Goal: Task Accomplishment & Management: Use online tool/utility

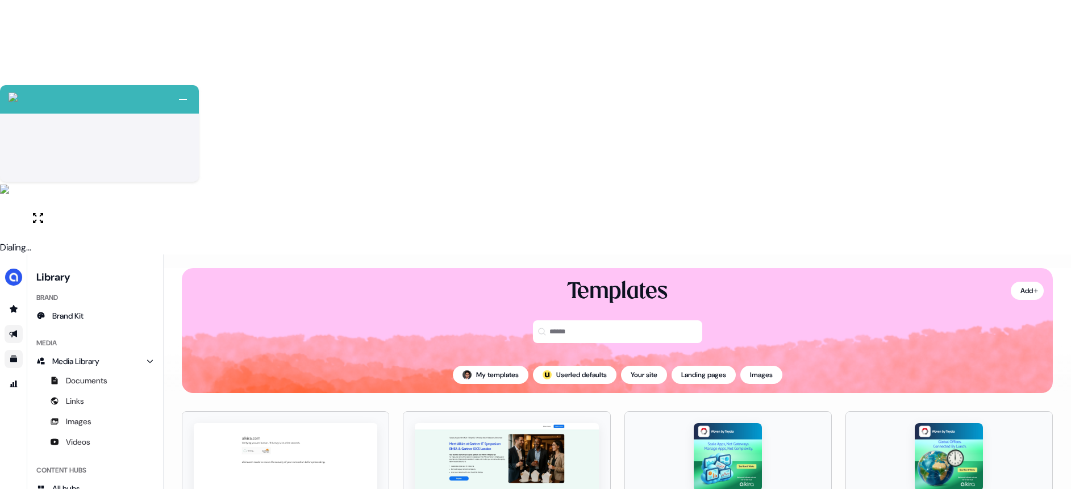
click at [9, 325] on link "Go to outbound experience" at bounding box center [14, 334] width 18 height 18
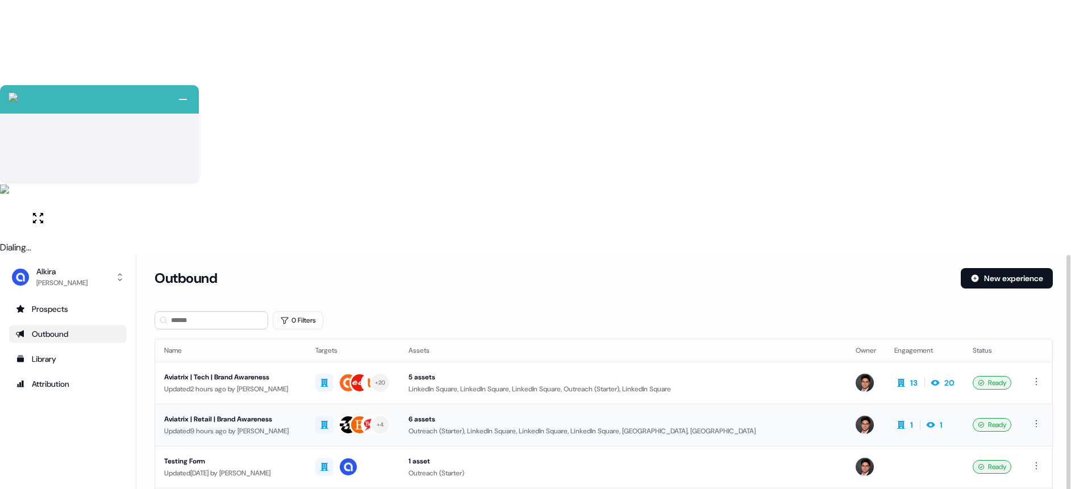
click at [297, 372] on div "Aviatrix | Tech | Brand Awareness" at bounding box center [230, 377] width 133 height 11
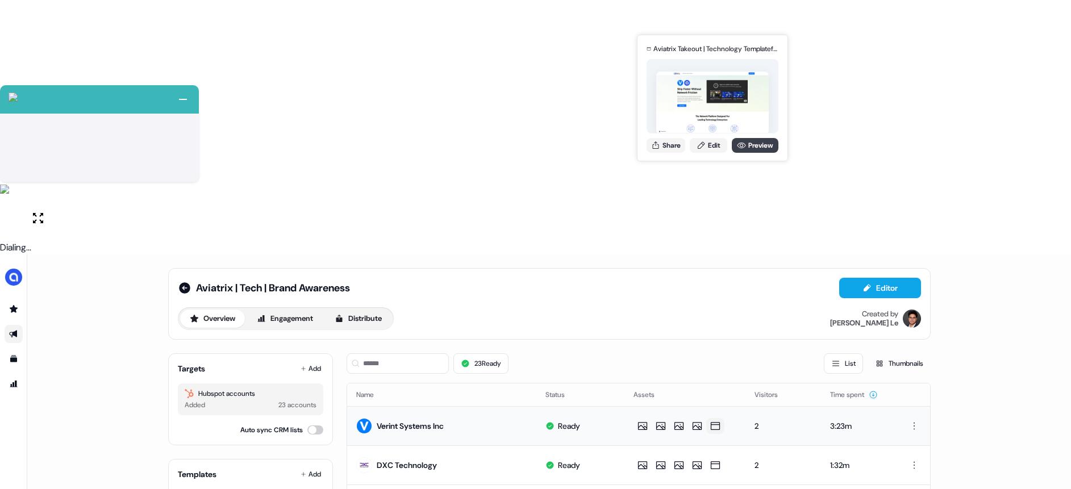
click at [740, 148] on icon at bounding box center [741, 146] width 9 height 6
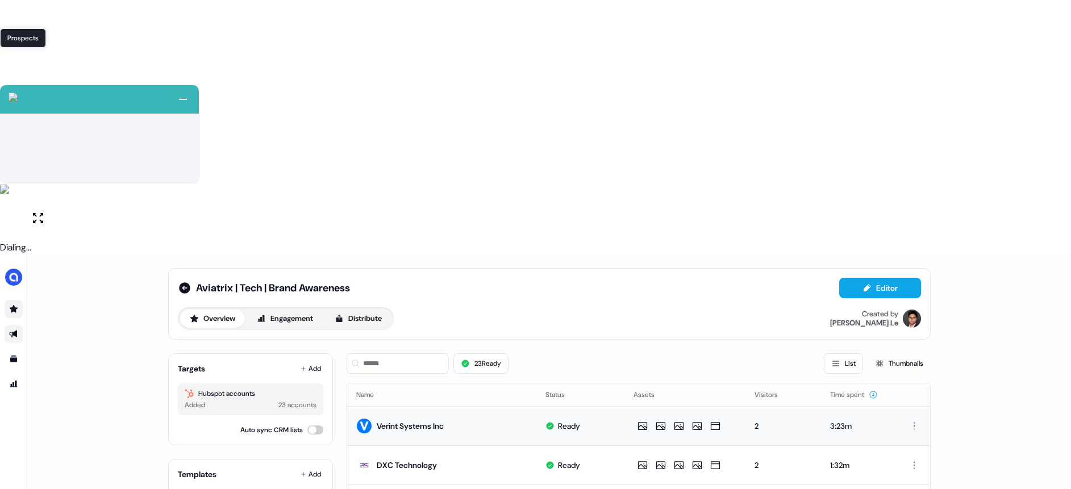
click at [11, 305] on icon "Go to prospects" at bounding box center [13, 309] width 9 height 9
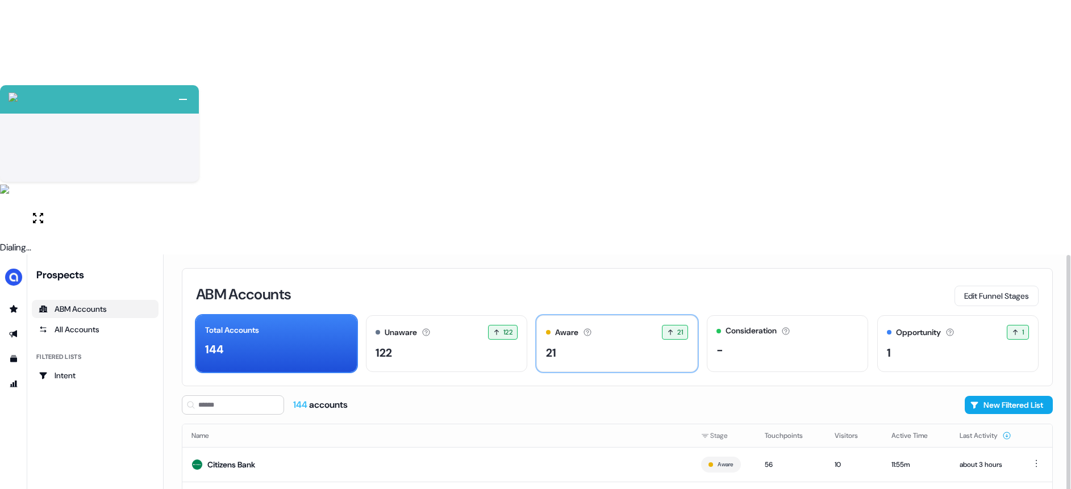
click at [579, 325] on div "Aware Accounts with 5+ minutes of usage or significant LinkedIn ad engagement! …" at bounding box center [617, 332] width 142 height 15
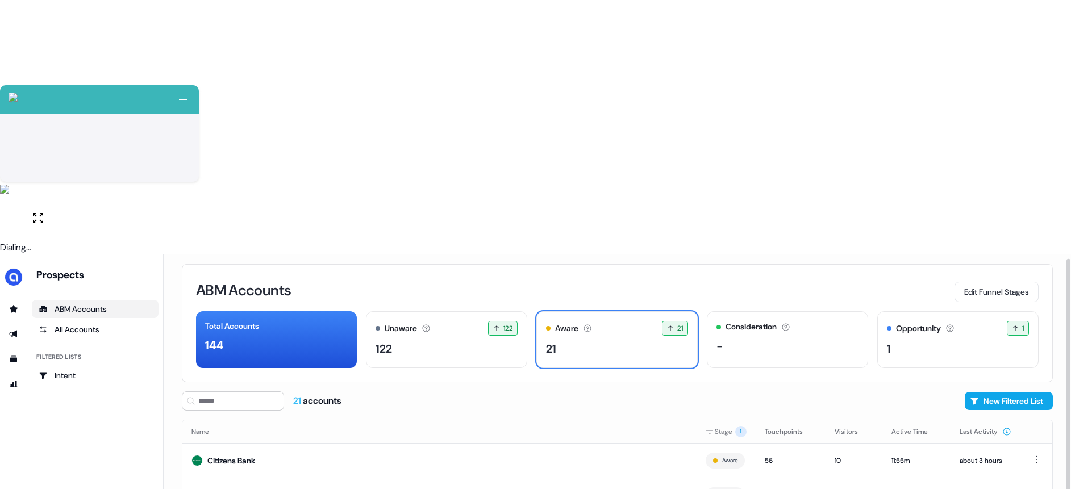
scroll to position [8, 0]
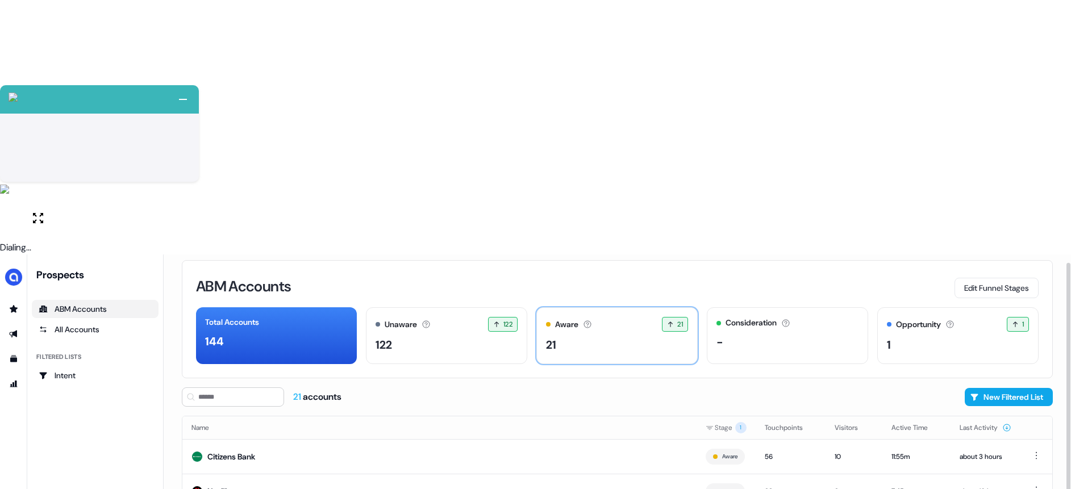
click at [610, 336] on div "21" at bounding box center [617, 344] width 142 height 17
click at [471, 336] on div "122" at bounding box center [447, 344] width 142 height 17
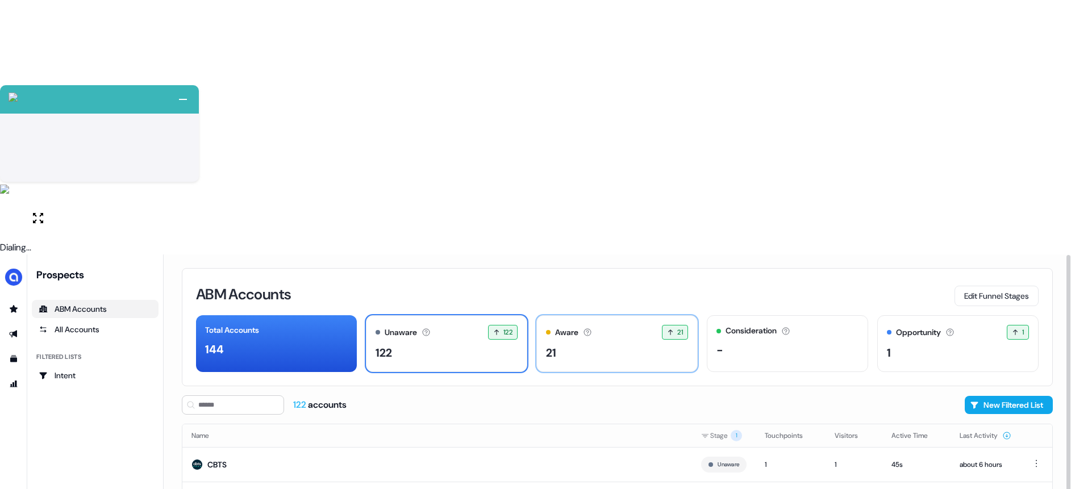
click at [600, 315] on div "Aware Accounts with 5+ minutes of usage or significant LinkedIn ad engagement! …" at bounding box center [616, 343] width 161 height 57
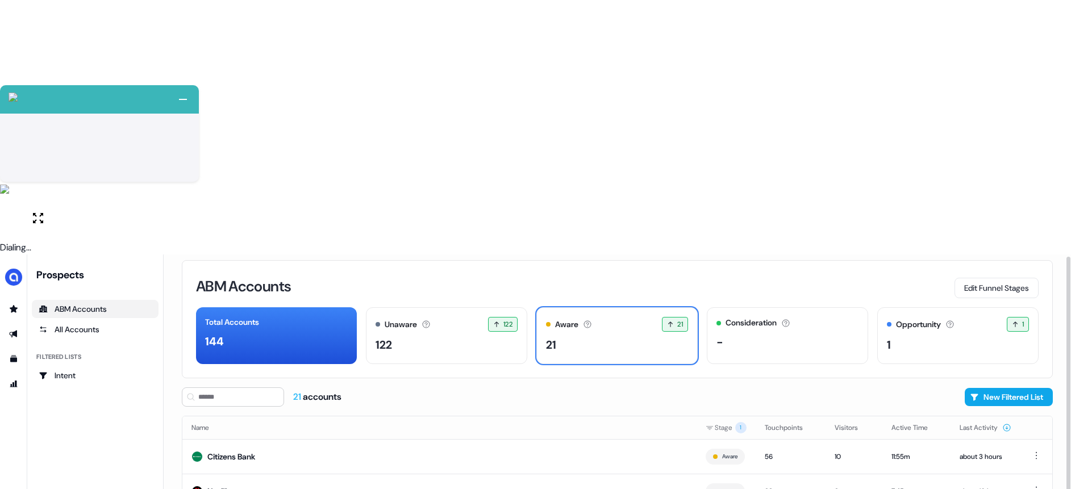
scroll to position [9, 0]
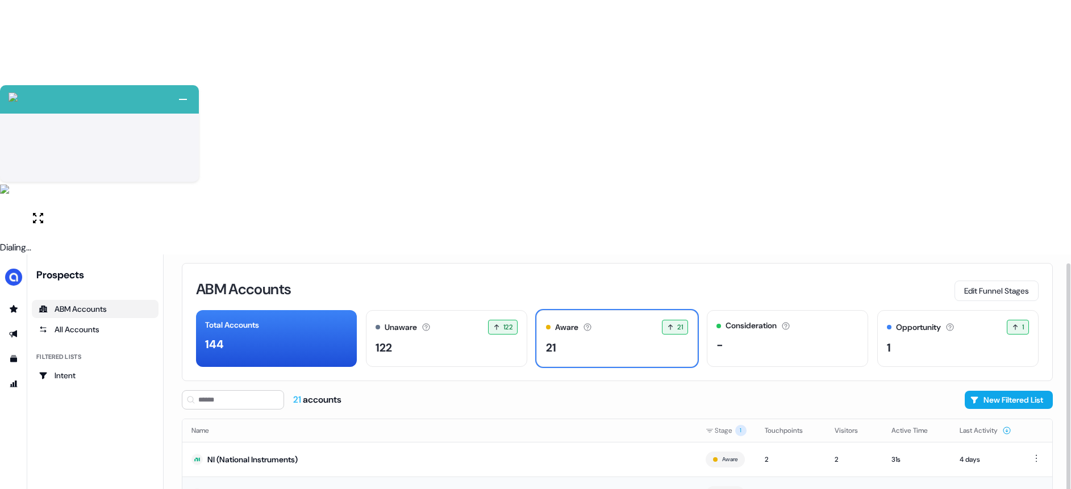
scroll to position [9, 0]
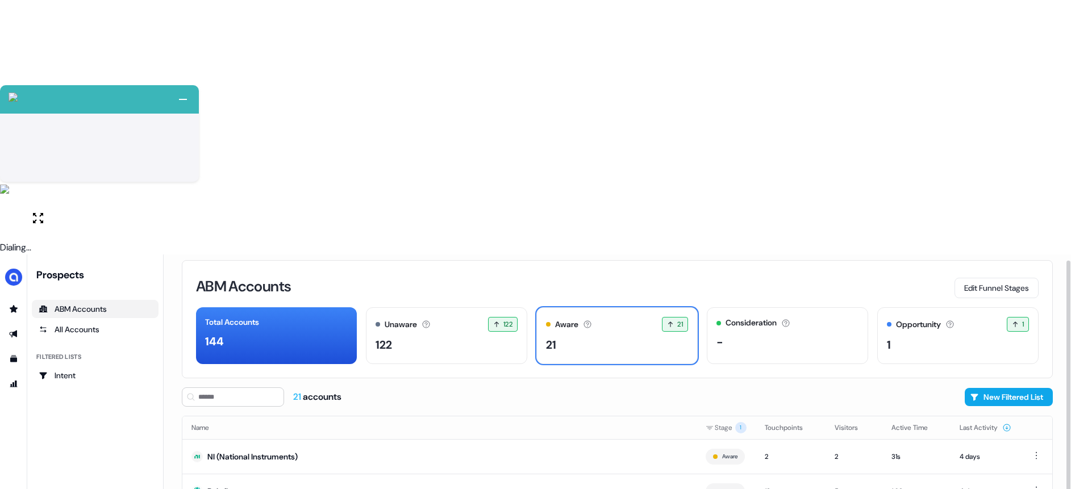
scroll to position [9, 0]
click at [960, 417] on button "Last Activity" at bounding box center [986, 427] width 52 height 20
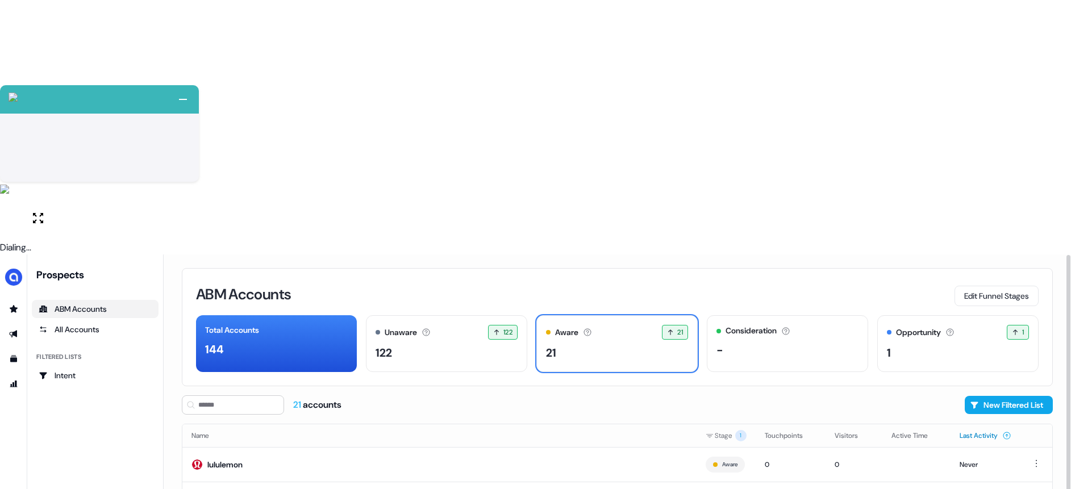
click at [972, 426] on button "Last Activity" at bounding box center [986, 436] width 52 height 20
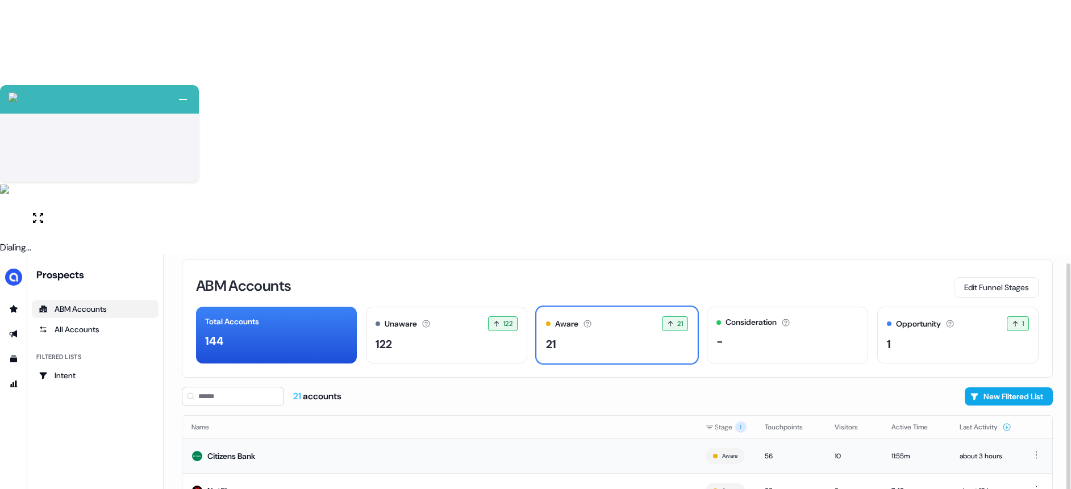
click at [252, 451] on div "Citizens Bank" at bounding box center [231, 456] width 48 height 11
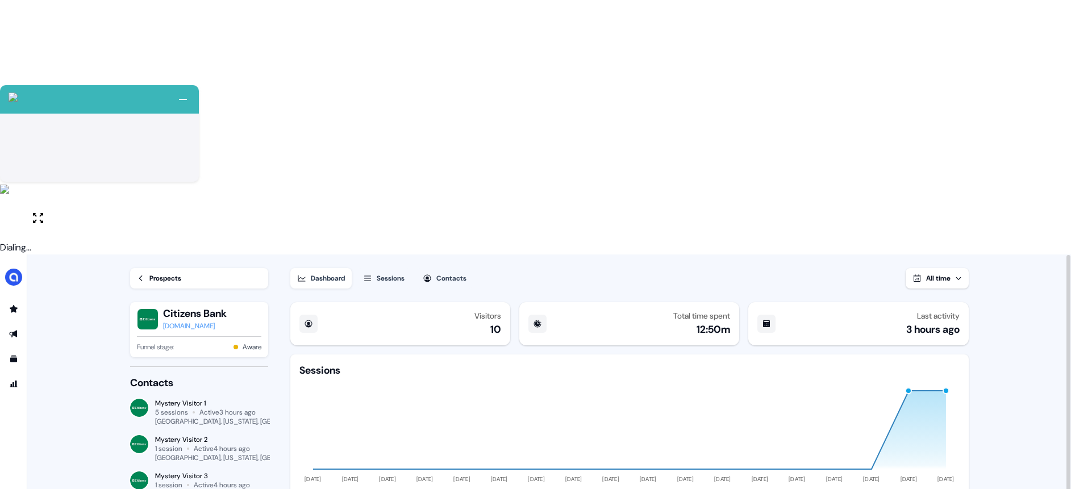
click at [936, 274] on span "All time" at bounding box center [938, 278] width 24 height 9
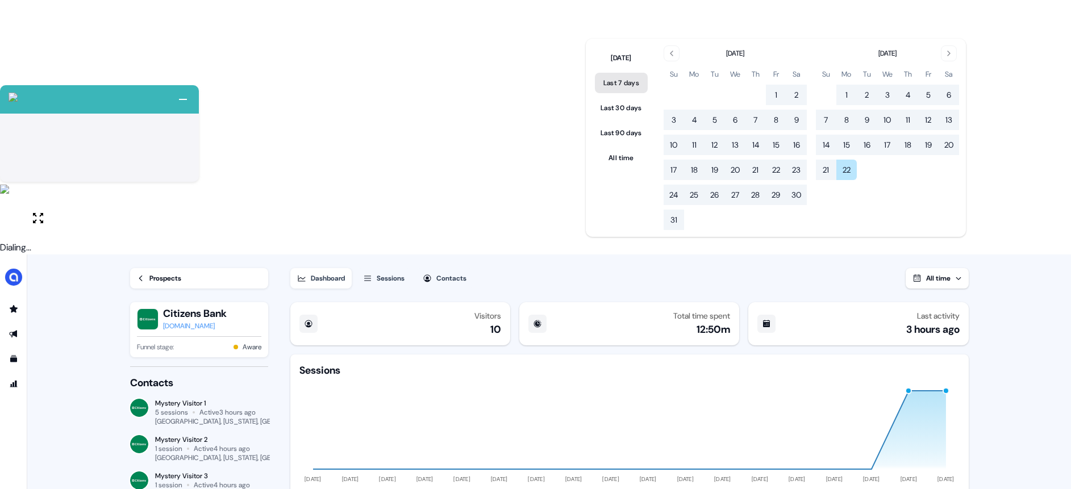
click at [618, 87] on button "Last 7 days" at bounding box center [621, 83] width 53 height 20
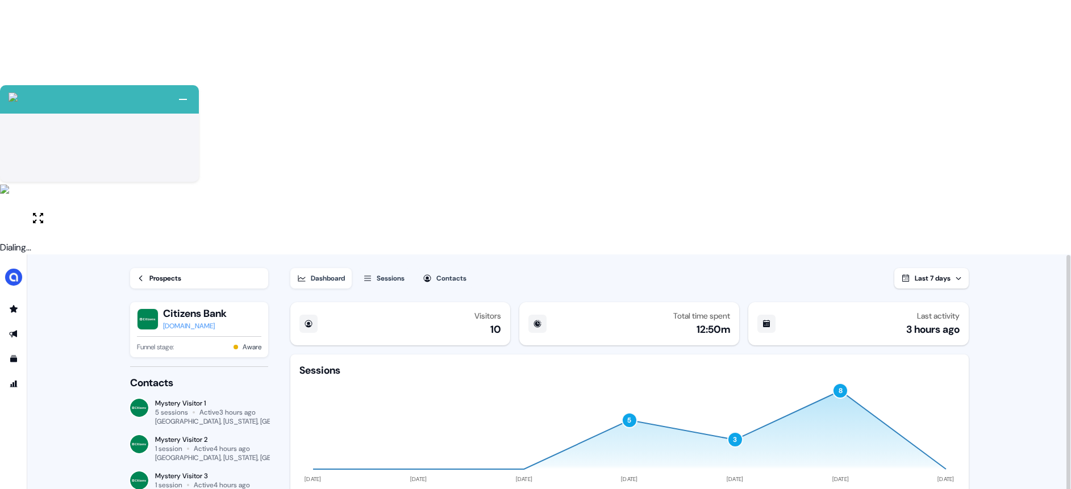
click at [390, 273] on div "Sessions" at bounding box center [391, 278] width 28 height 11
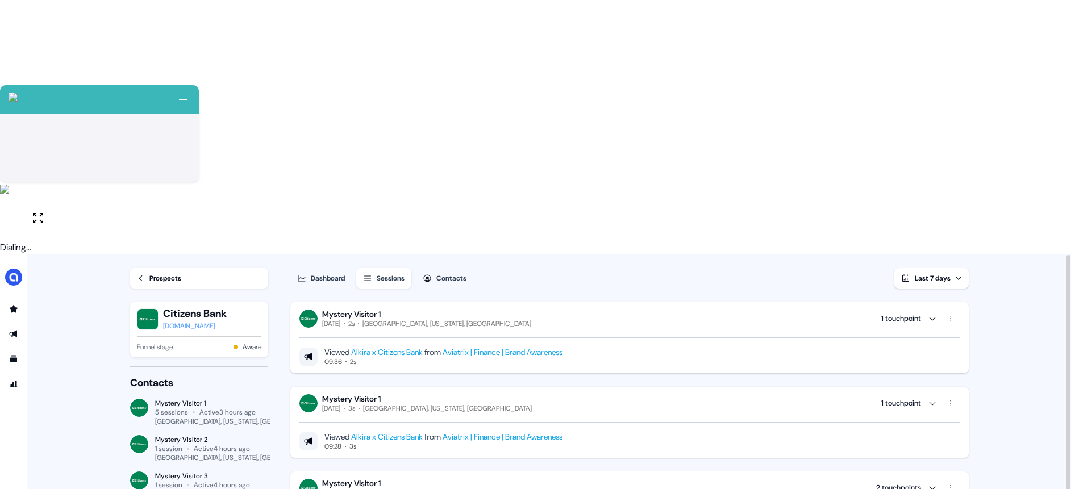
click at [162, 273] on div "Prospects" at bounding box center [165, 278] width 32 height 11
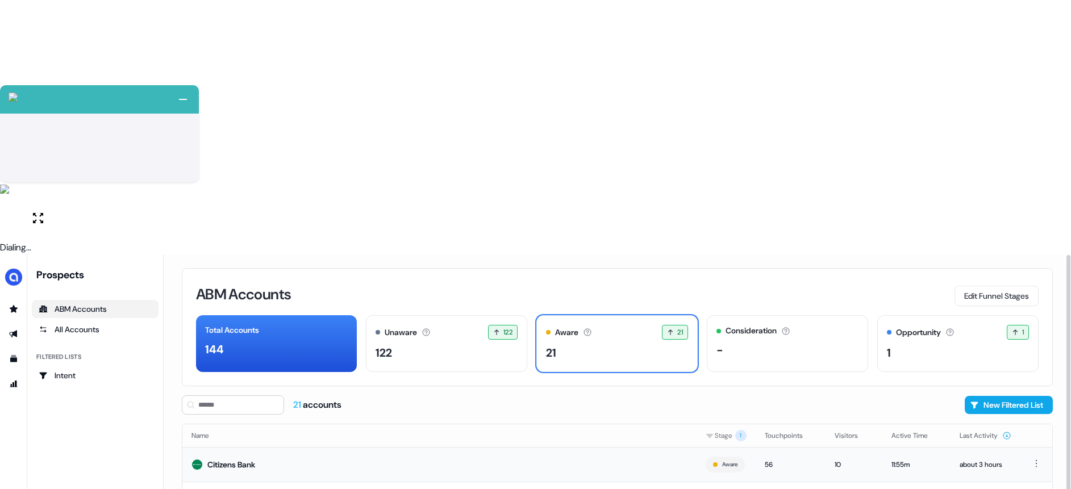
click at [243, 447] on td "Citizens Bank" at bounding box center [439, 464] width 514 height 35
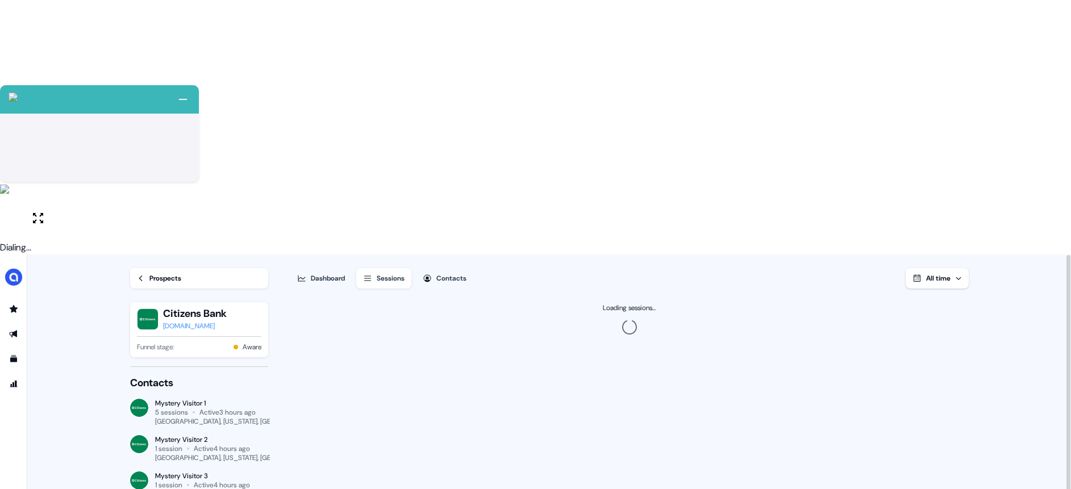
click at [379, 273] on div "Sessions" at bounding box center [391, 278] width 28 height 11
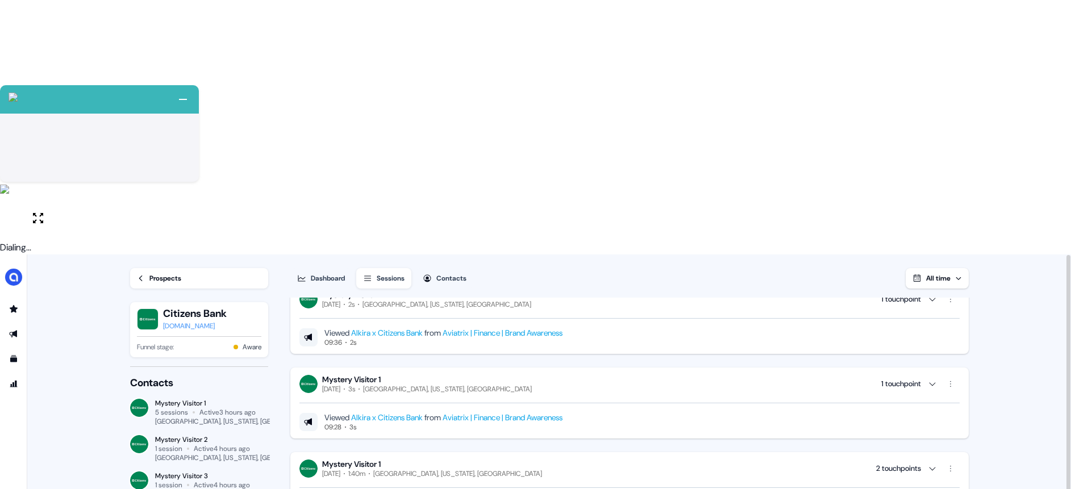
scroll to position [21, 0]
click at [151, 273] on div "Prospects" at bounding box center [165, 278] width 32 height 11
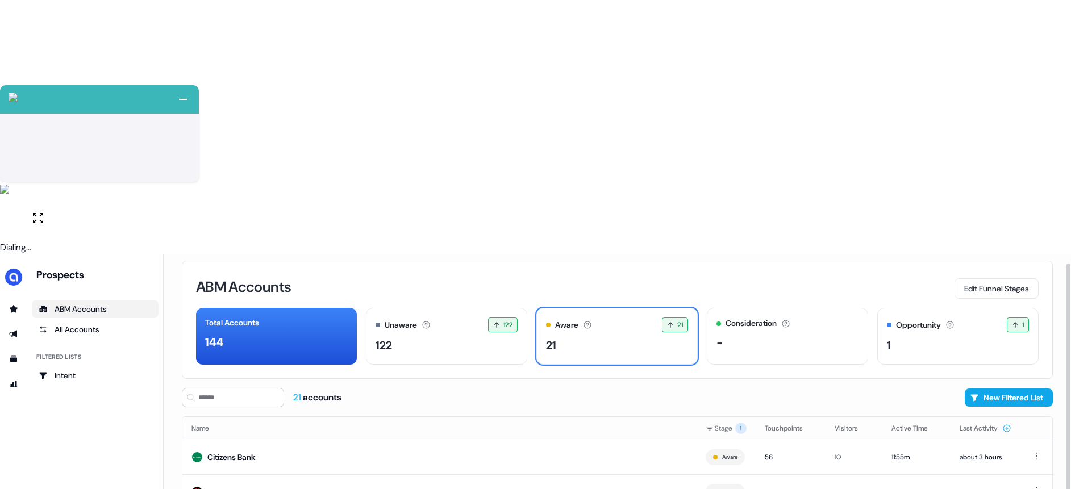
scroll to position [9, 0]
click at [619, 307] on div "Aware Accounts with 5+ minutes of usage or significant LinkedIn ad engagement! …" at bounding box center [616, 335] width 161 height 57
click at [327, 473] on td "Netflix" at bounding box center [439, 490] width 514 height 35
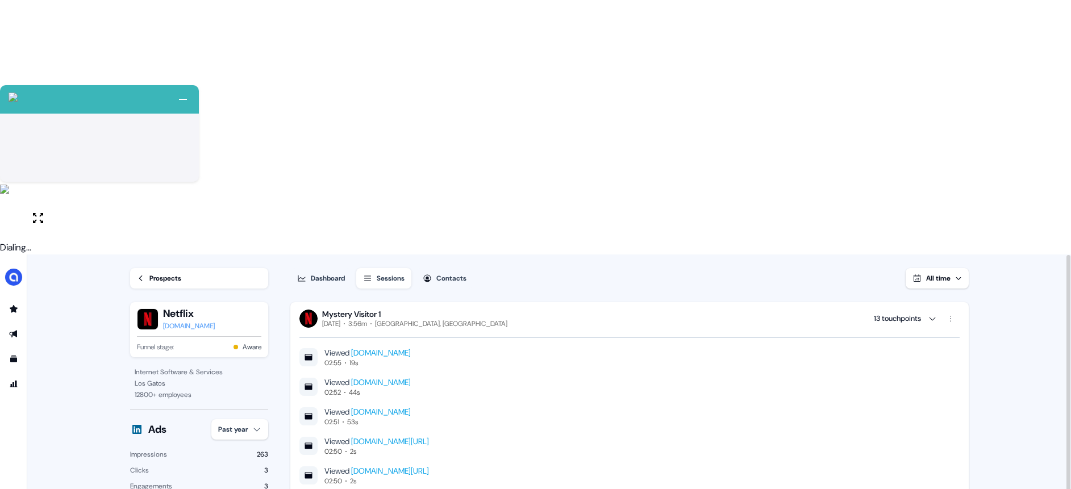
click at [163, 273] on div "Prospects" at bounding box center [165, 278] width 32 height 11
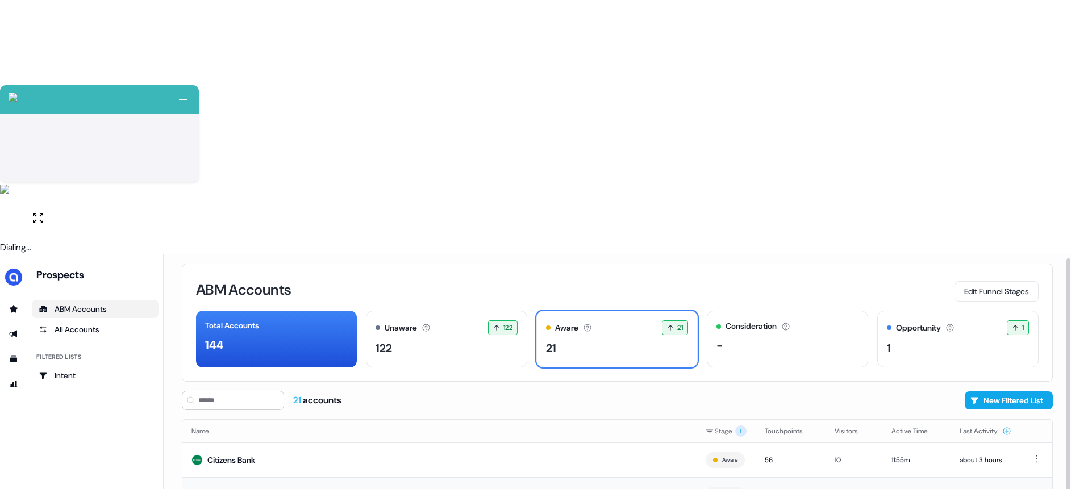
scroll to position [9, 0]
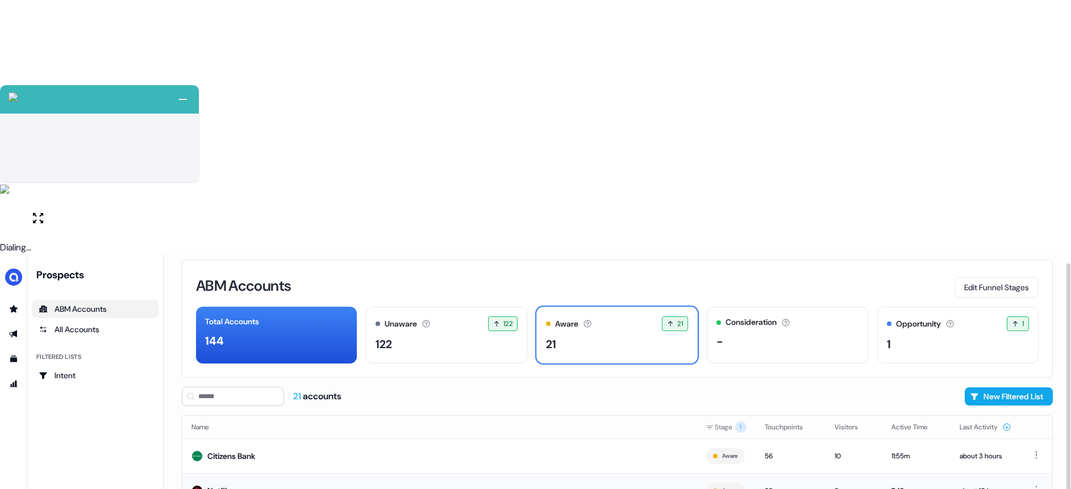
drag, startPoint x: 281, startPoint y: 269, endPoint x: 392, endPoint y: 236, distance: 115.6
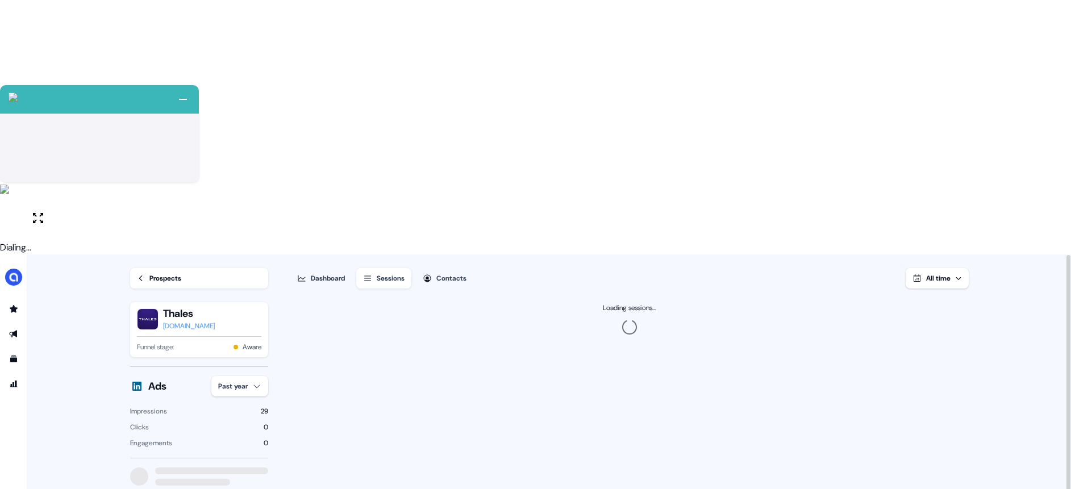
click at [390, 273] on div "Sessions" at bounding box center [391, 278] width 28 height 11
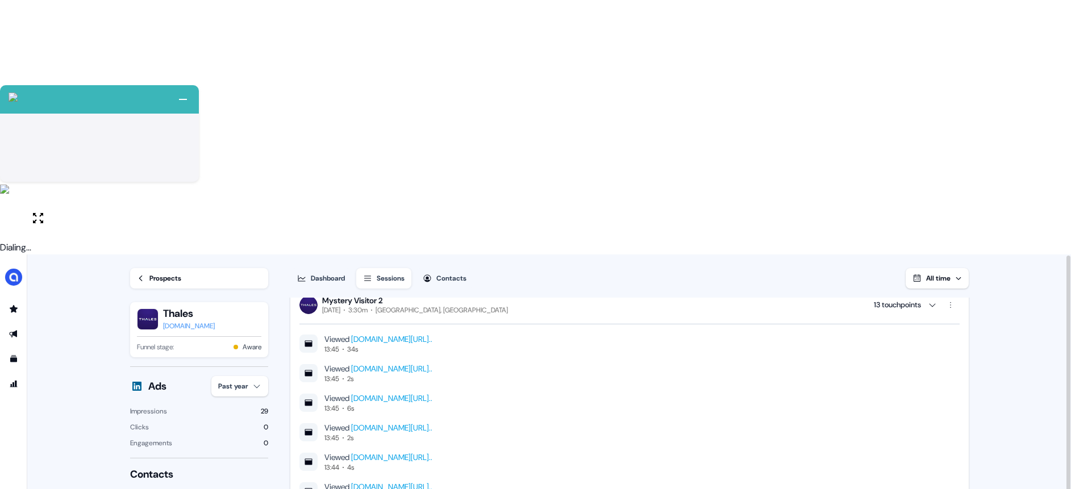
scroll to position [1, 0]
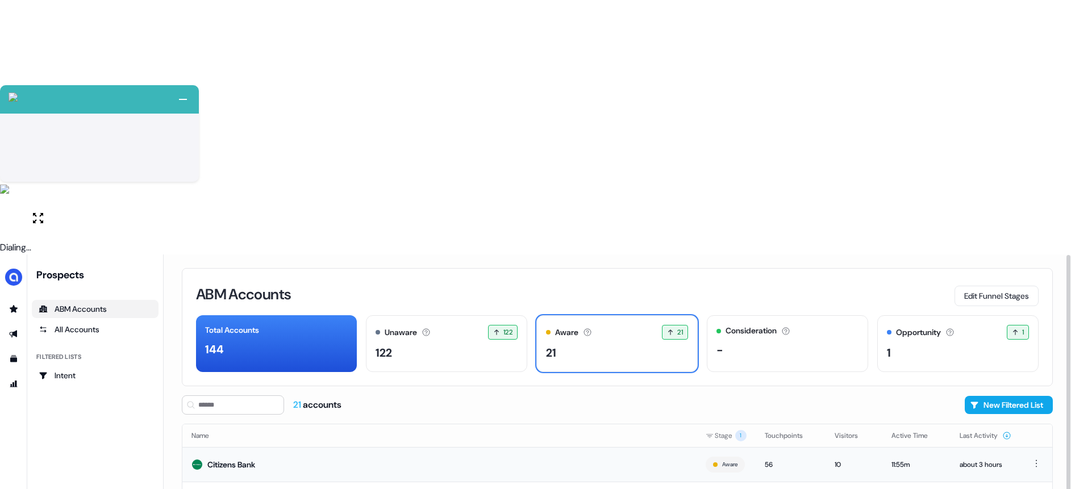
scroll to position [9, 0]
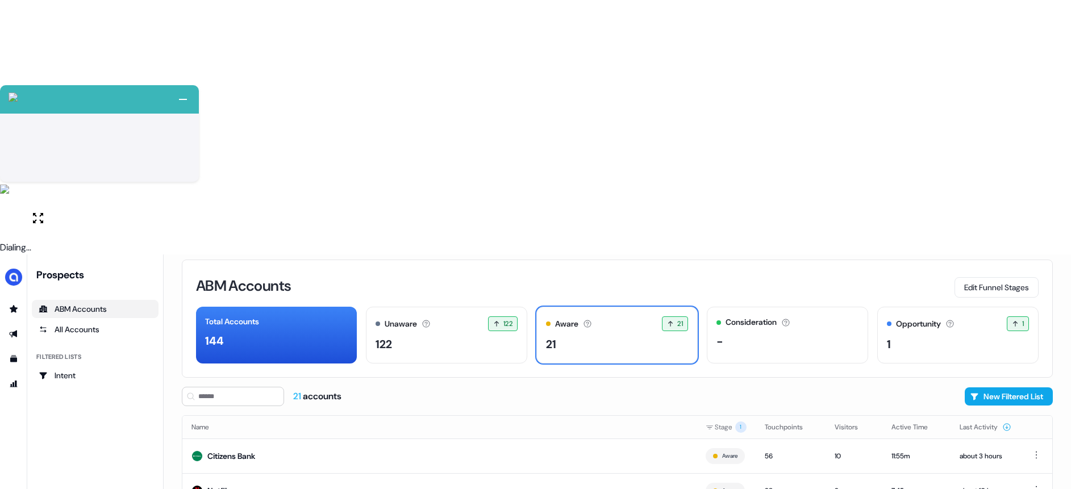
click at [90, 324] on div "All Accounts" at bounding box center [95, 329] width 113 height 11
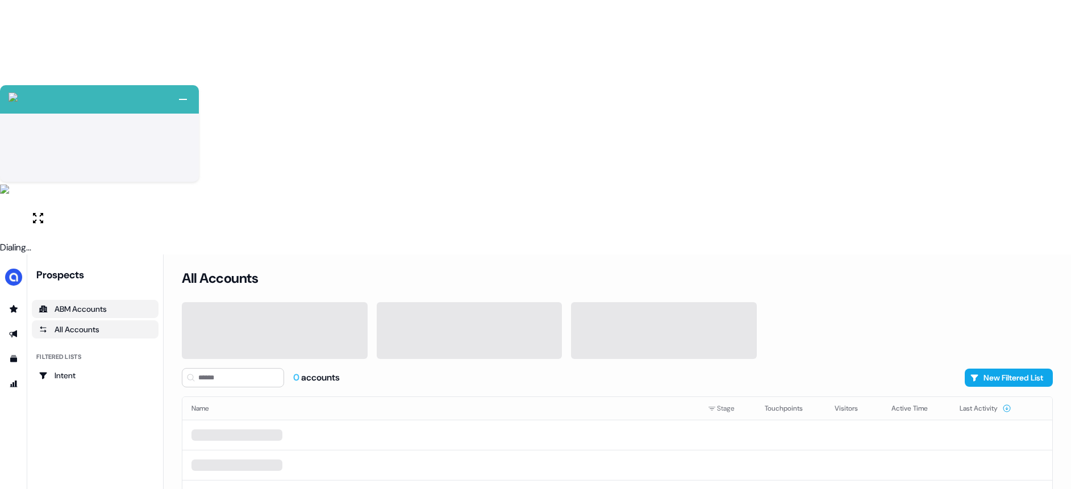
click at [98, 303] on div "ABM Accounts" at bounding box center [95, 308] width 113 height 11
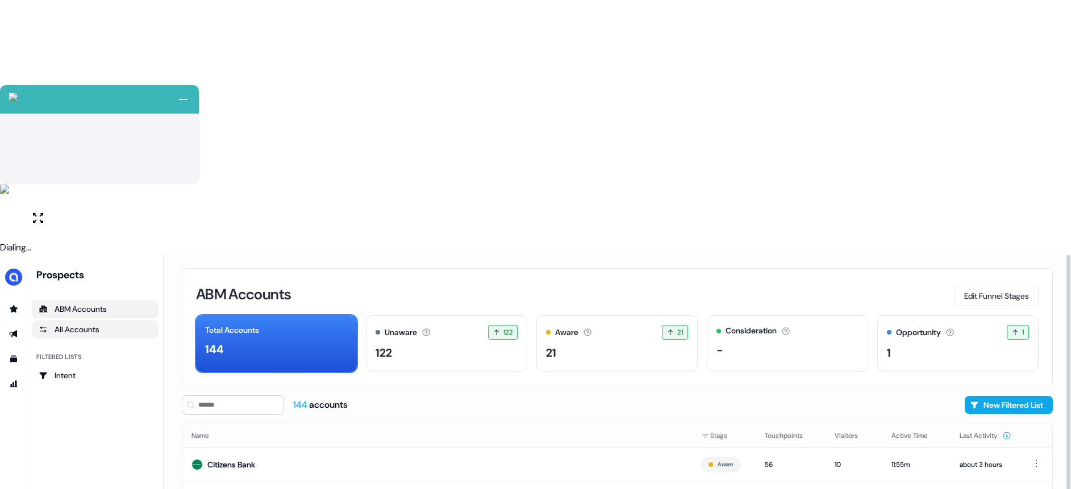
click at [77, 324] on div "All Accounts" at bounding box center [95, 329] width 113 height 11
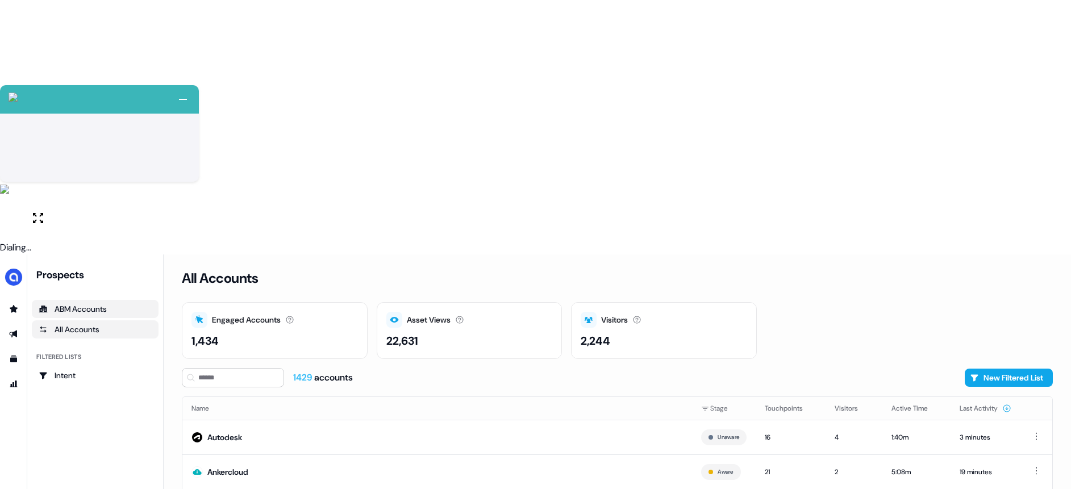
click at [43, 305] on icon "ABM Accounts" at bounding box center [43, 309] width 9 height 9
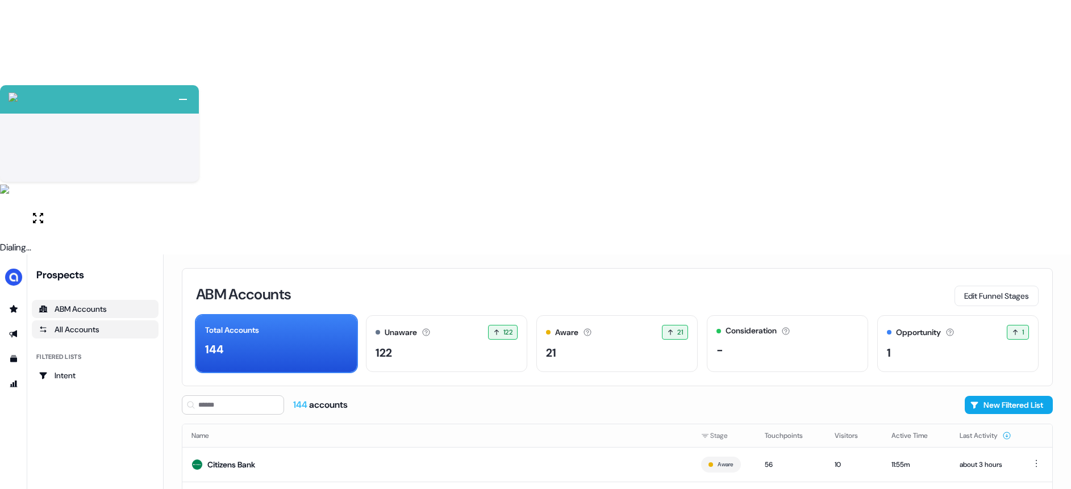
click at [87, 324] on div "All Accounts" at bounding box center [95, 329] width 113 height 11
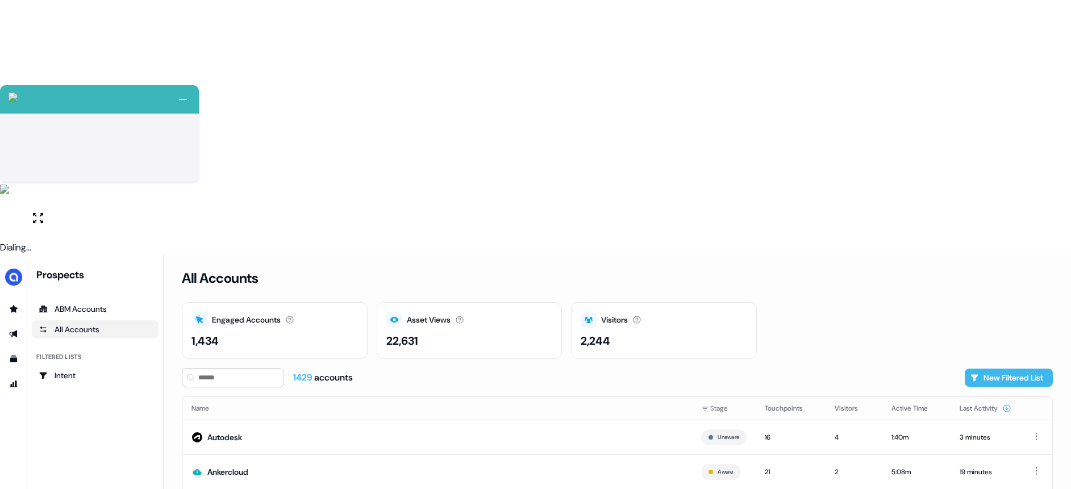
click at [979, 369] on button "New Filtered List" at bounding box center [1009, 378] width 88 height 18
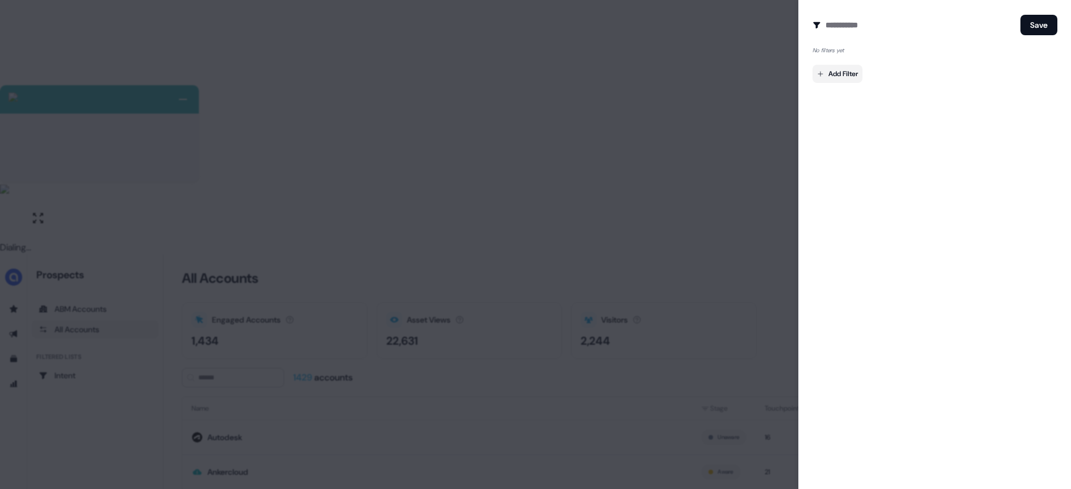
click at [828, 69] on body "+ Next Auto dialer paused! Go to your dialing tab to continue. 225 Paused" at bounding box center [535, 372] width 1071 height 744
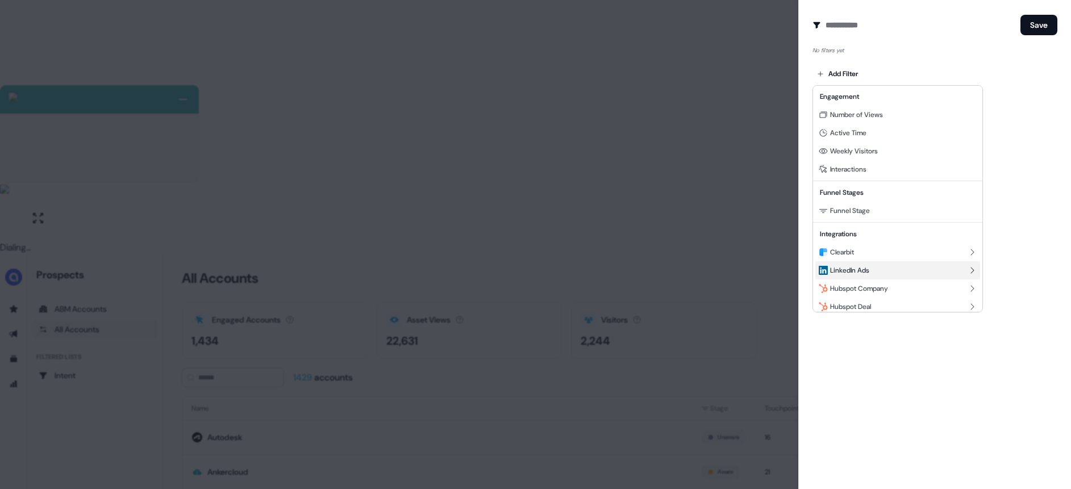
scroll to position [97, 0]
click at [959, 269] on div "LinkedIn Ads" at bounding box center [897, 270] width 165 height 18
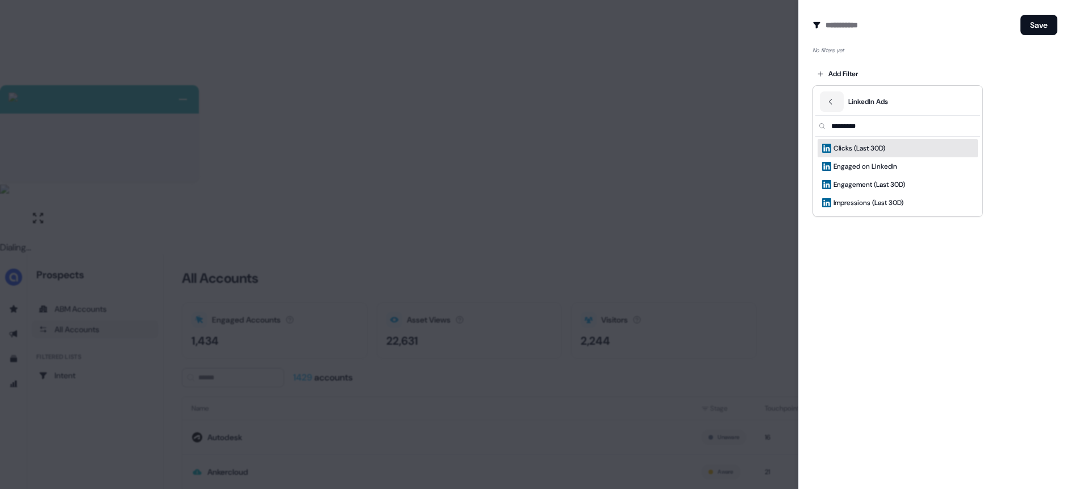
click at [890, 150] on div "Clicks (Last 30D)" at bounding box center [897, 148] width 160 height 18
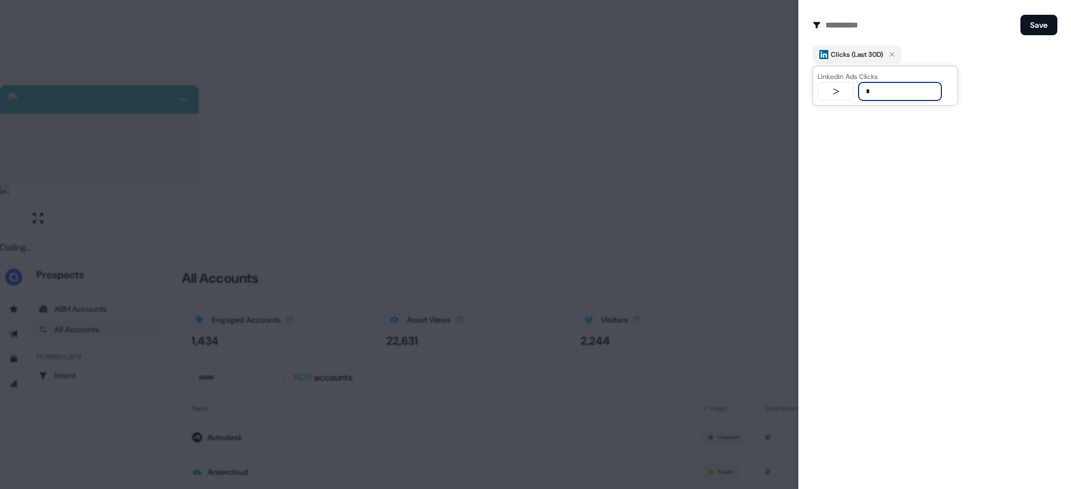
type input "*"
click at [960, 141] on div "Create Audience Filter Create a new audience by setting a name and configuring …" at bounding box center [934, 244] width 273 height 489
click at [870, 49] on span "Clicks (Last 30D)" at bounding box center [857, 54] width 52 height 11
click at [1023, 70] on div "Add Filter" at bounding box center [934, 79] width 245 height 23
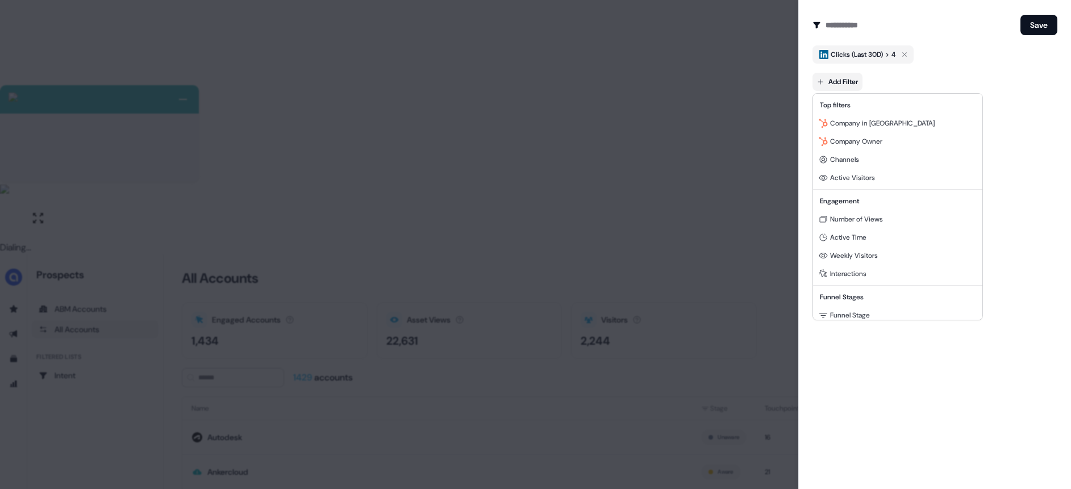
click at [836, 84] on body "+ Next Auto dialer paused! Go to your dialing tab to continue. 225 Paused" at bounding box center [535, 372] width 1071 height 744
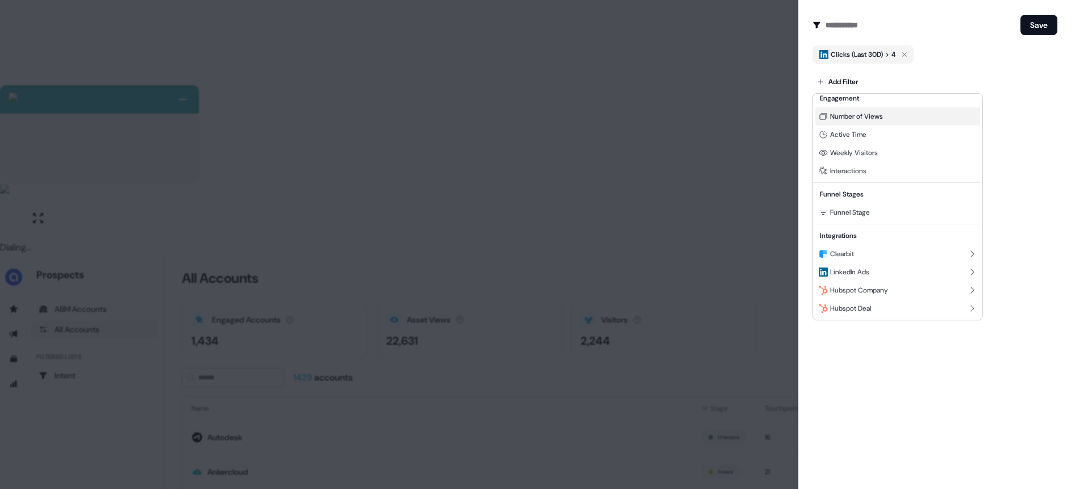
drag, startPoint x: 869, startPoint y: 119, endPoint x: 879, endPoint y: 134, distance: 18.8
click at [869, 119] on span "Number of Views" at bounding box center [856, 116] width 53 height 9
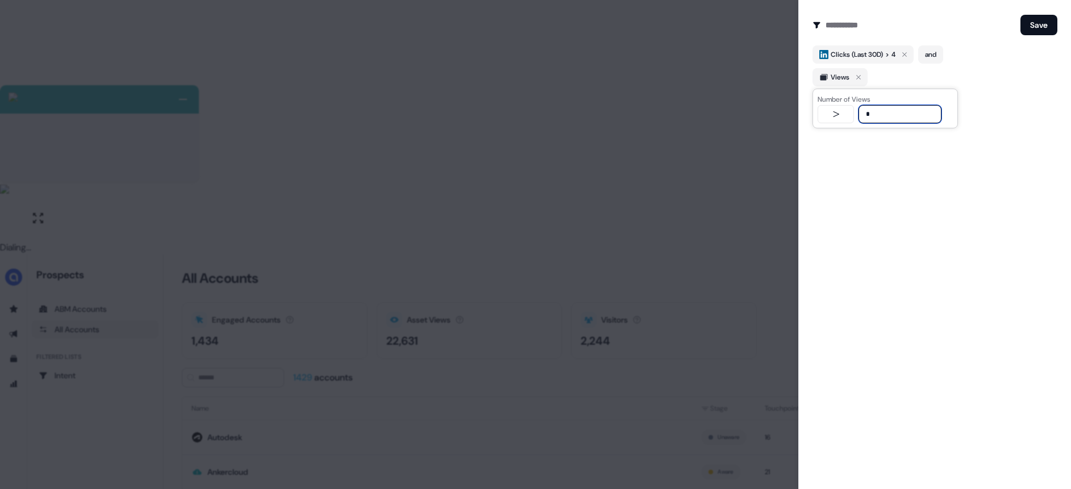
type input "*"
click at [920, 231] on div "Create Audience Filter Create a new audience by setting a name and configuring …" at bounding box center [934, 244] width 273 height 489
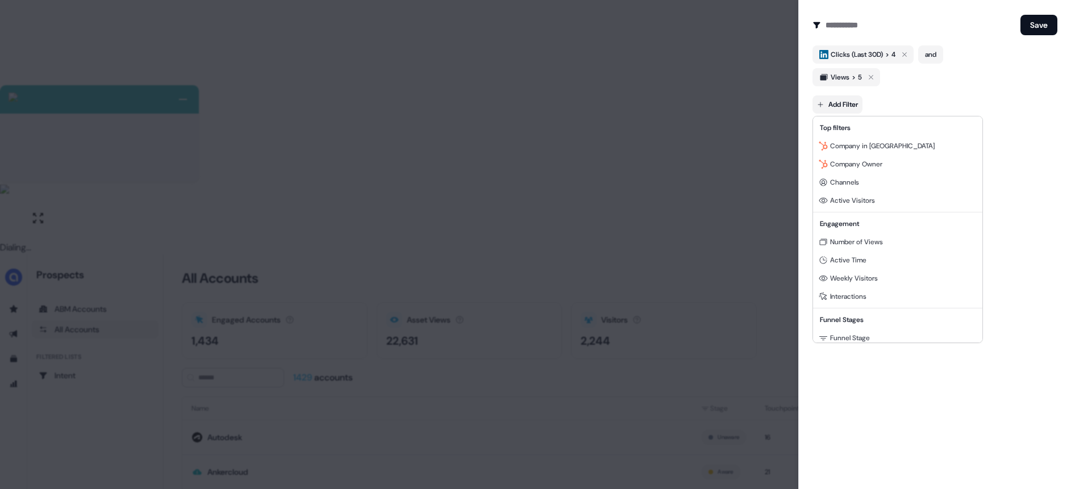
click at [833, 100] on body "+ Next Auto dialer paused! Go to your dialing tab to continue. 225 Paused" at bounding box center [535, 372] width 1071 height 744
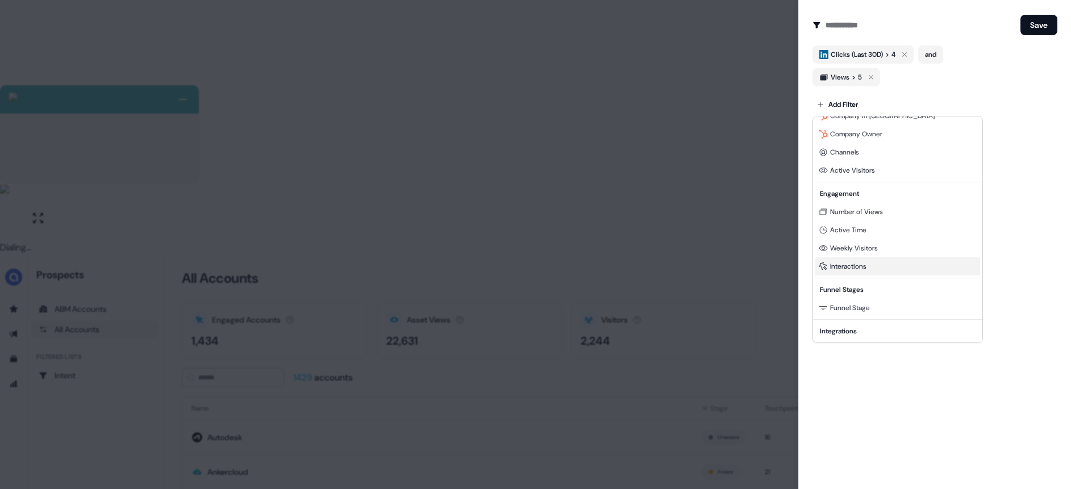
scroll to position [57, 0]
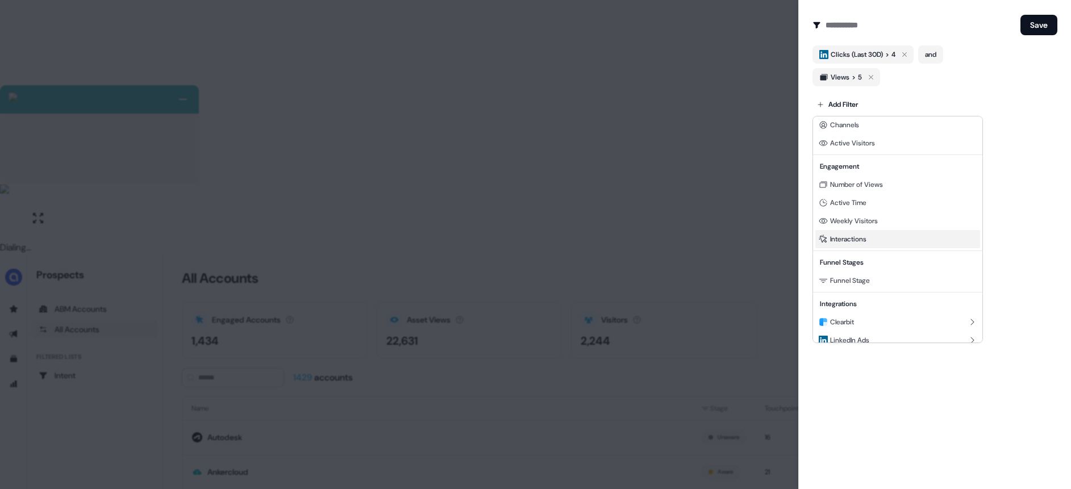
click at [864, 238] on span "Interactions" at bounding box center [848, 239] width 36 height 9
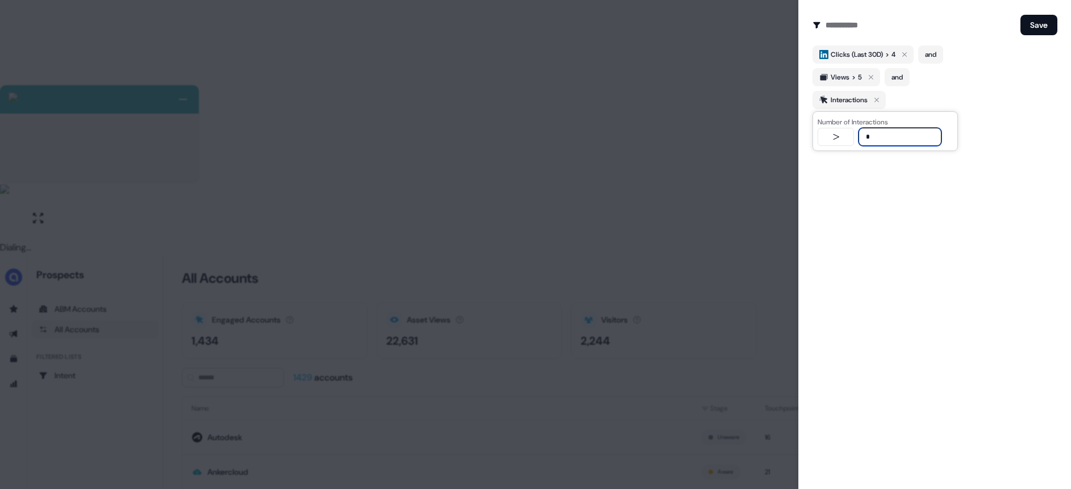
type input "*"
click at [913, 241] on div "Create Audience Filter Create a new audience by setting a name and configuring …" at bounding box center [934, 244] width 273 height 489
click at [1037, 20] on button "Save" at bounding box center [1038, 25] width 37 height 20
click at [852, 123] on body "+ Next Auto dialer paused! Go to your dialing tab to continue. 225 Paused" at bounding box center [535, 372] width 1071 height 744
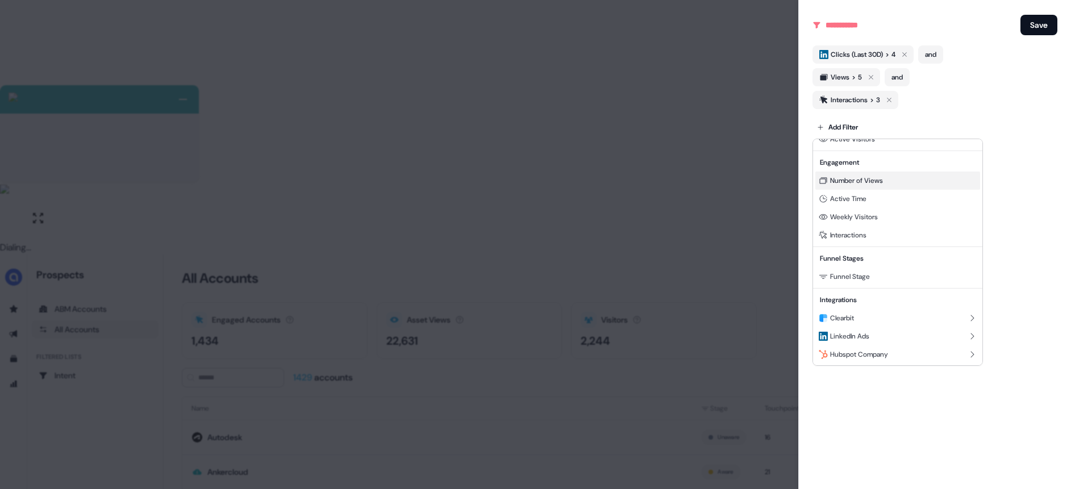
scroll to position [103, 0]
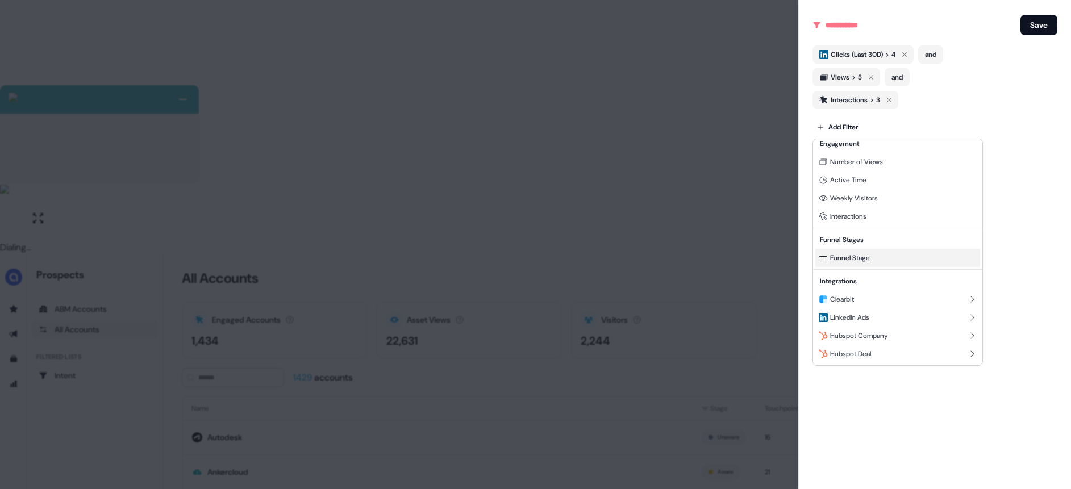
click at [867, 253] on span "Funnel Stage" at bounding box center [850, 257] width 40 height 9
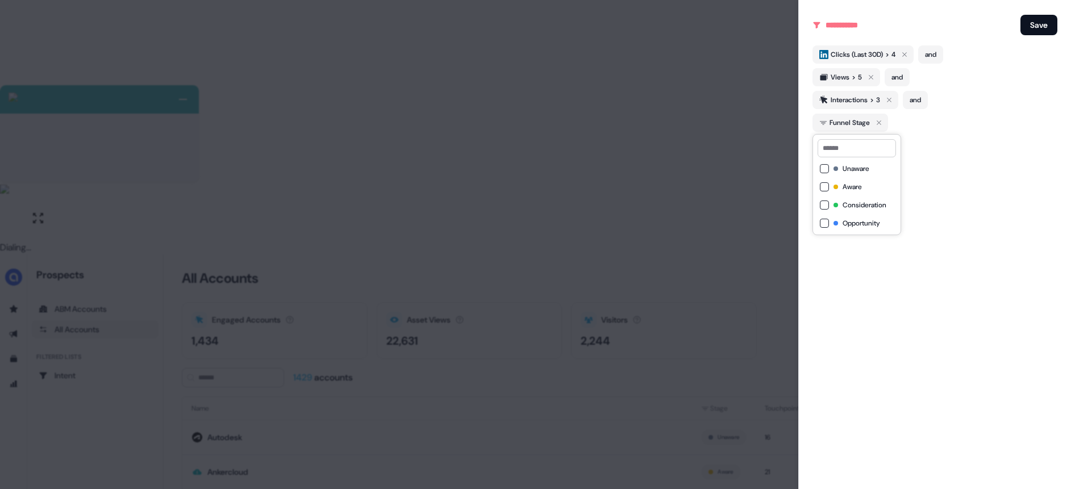
click at [825, 190] on button "Aware" at bounding box center [824, 186] width 9 height 9
click at [1007, 265] on div "Create Audience Filter Create a new audience by setting a name and configuring …" at bounding box center [934, 244] width 273 height 489
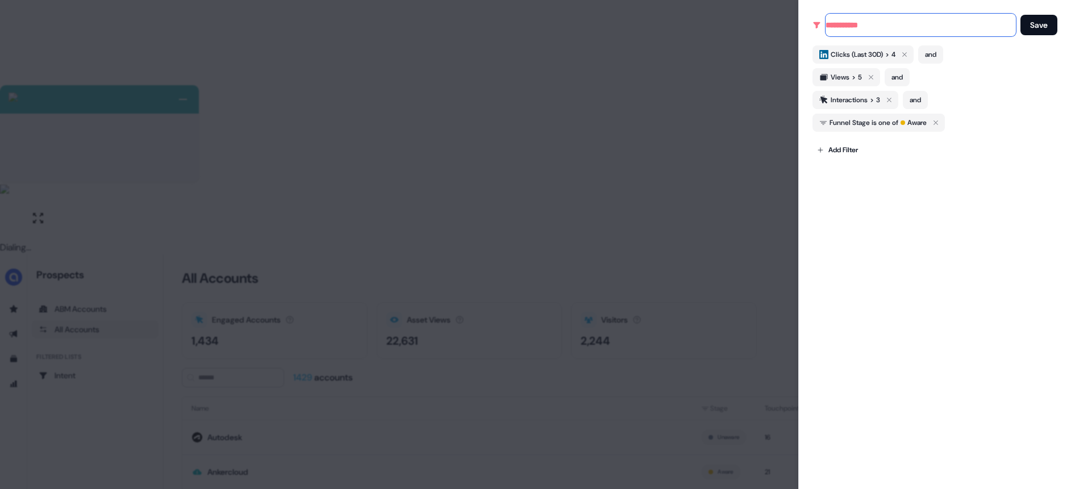
click at [844, 23] on input at bounding box center [920, 25] width 190 height 23
type input "*******"
click at [1054, 40] on form "Create Audience Filter Create a new audience by setting a name and configuring …" at bounding box center [934, 86] width 245 height 145
click at [1049, 35] on button "Save" at bounding box center [1038, 25] width 37 height 20
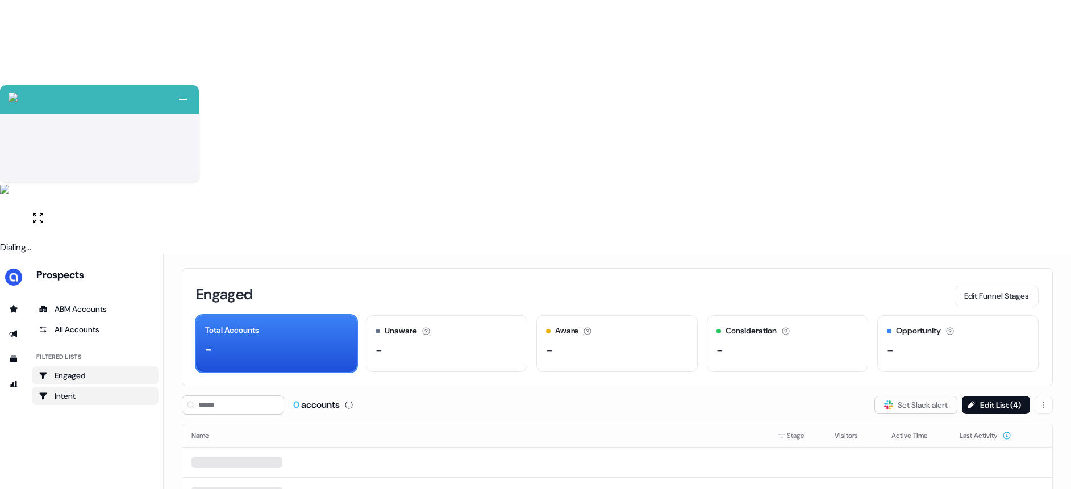
click at [89, 390] on div "Intent" at bounding box center [95, 395] width 113 height 11
click at [91, 370] on div "Engaged" at bounding box center [95, 375] width 113 height 11
click at [94, 390] on div "Intent" at bounding box center [95, 395] width 113 height 11
click at [101, 370] on div "Engaged" at bounding box center [95, 375] width 113 height 11
click at [95, 324] on div "All Accounts" at bounding box center [95, 329] width 113 height 11
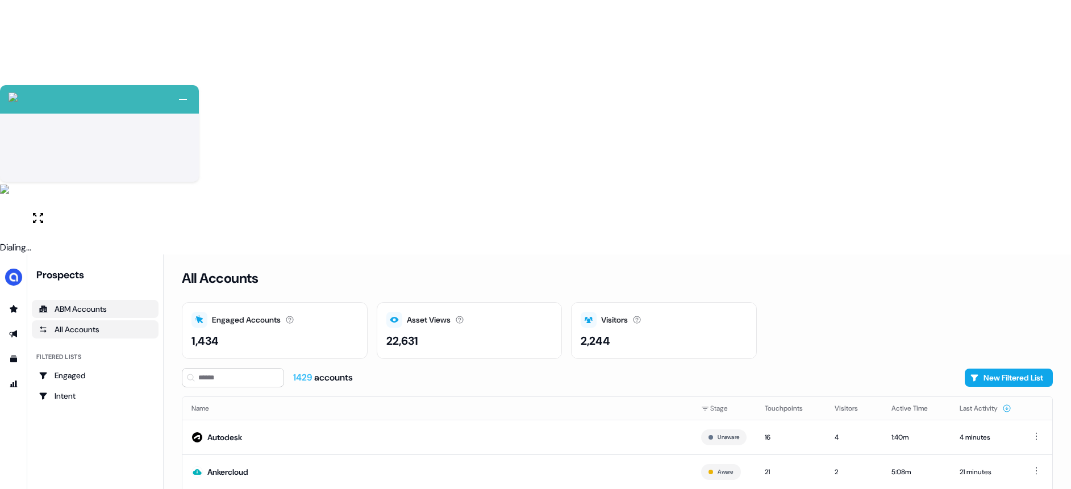
click at [82, 303] on div "ABM Accounts" at bounding box center [95, 308] width 113 height 11
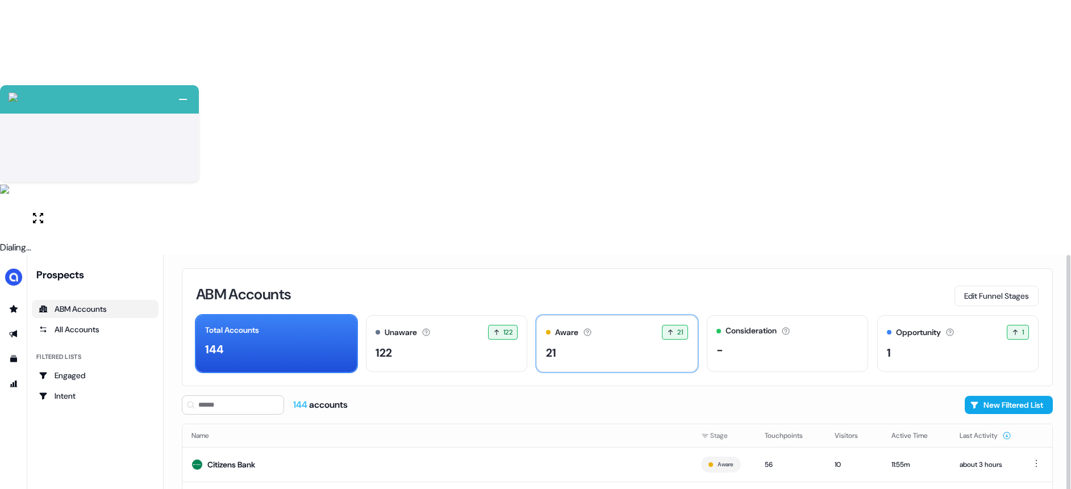
click at [592, 344] on div "21" at bounding box center [617, 352] width 142 height 17
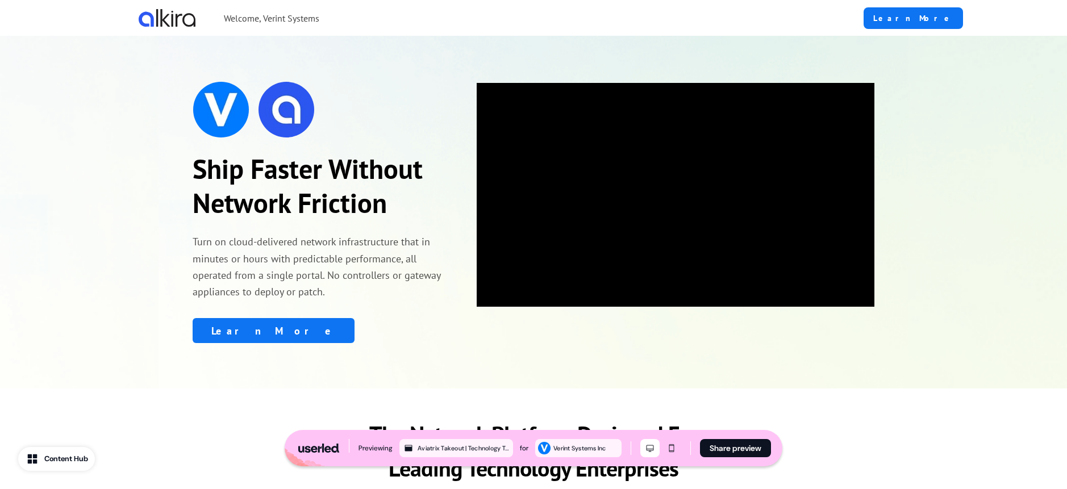
click at [370, 228] on div "Ship Faster Without Network Friction Turn on cloud-delivered network infrastruc…" at bounding box center [319, 212] width 252 height 262
click at [906, 23] on link "Learn More" at bounding box center [913, 18] width 99 height 22
click at [358, 248] on p "Turn on cloud-delivered network infrastructure that in minutes or hours with pr…" at bounding box center [319, 266] width 252 height 66
click at [334, 268] on p "Turn on cloud-delivered network infrastructure that in minutes or hours with pr…" at bounding box center [319, 266] width 252 height 66
